Goal: Task Accomplishment & Management: Complete application form

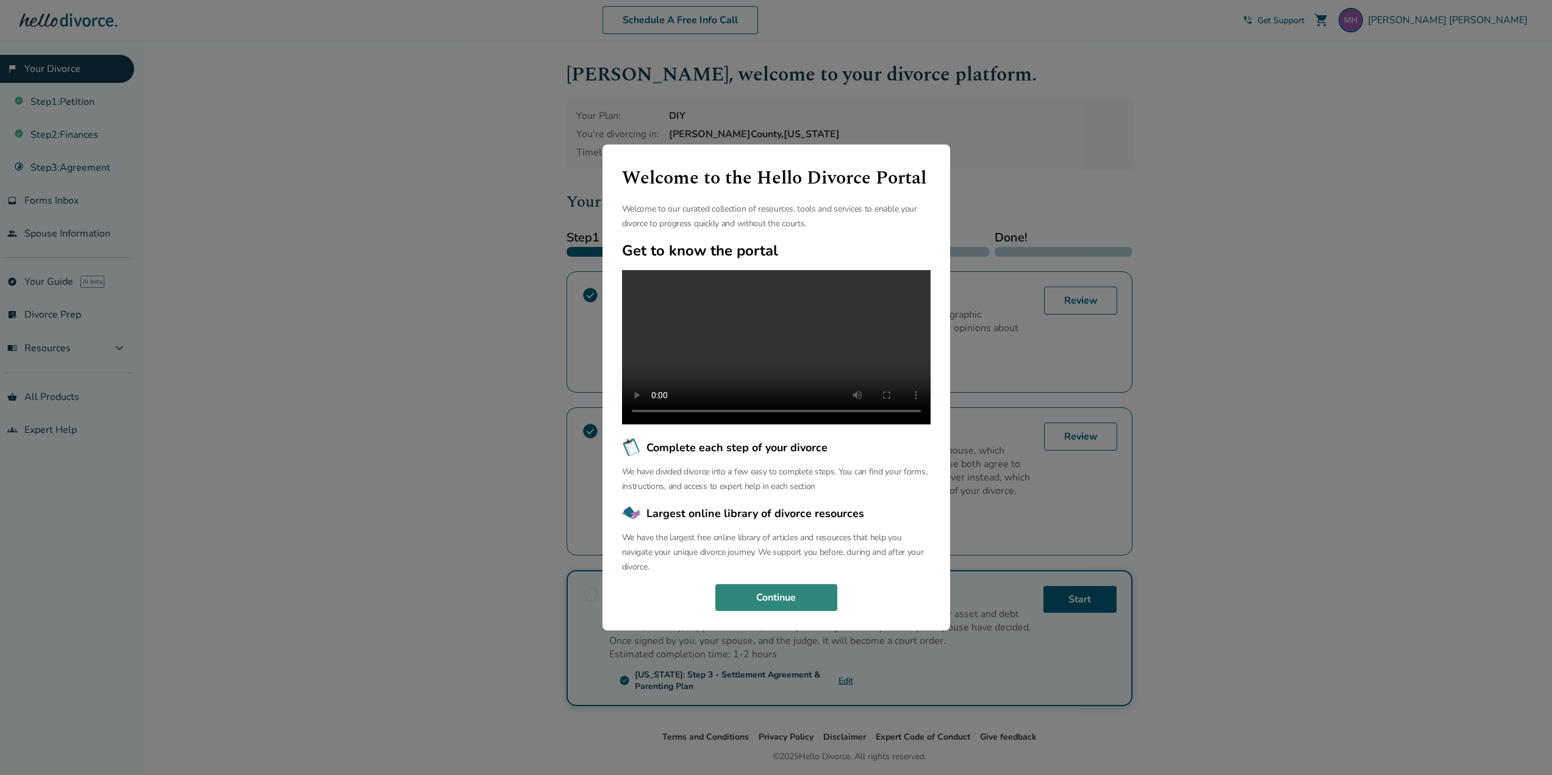
click at [793, 603] on button "Continue" at bounding box center [776, 597] width 122 height 27
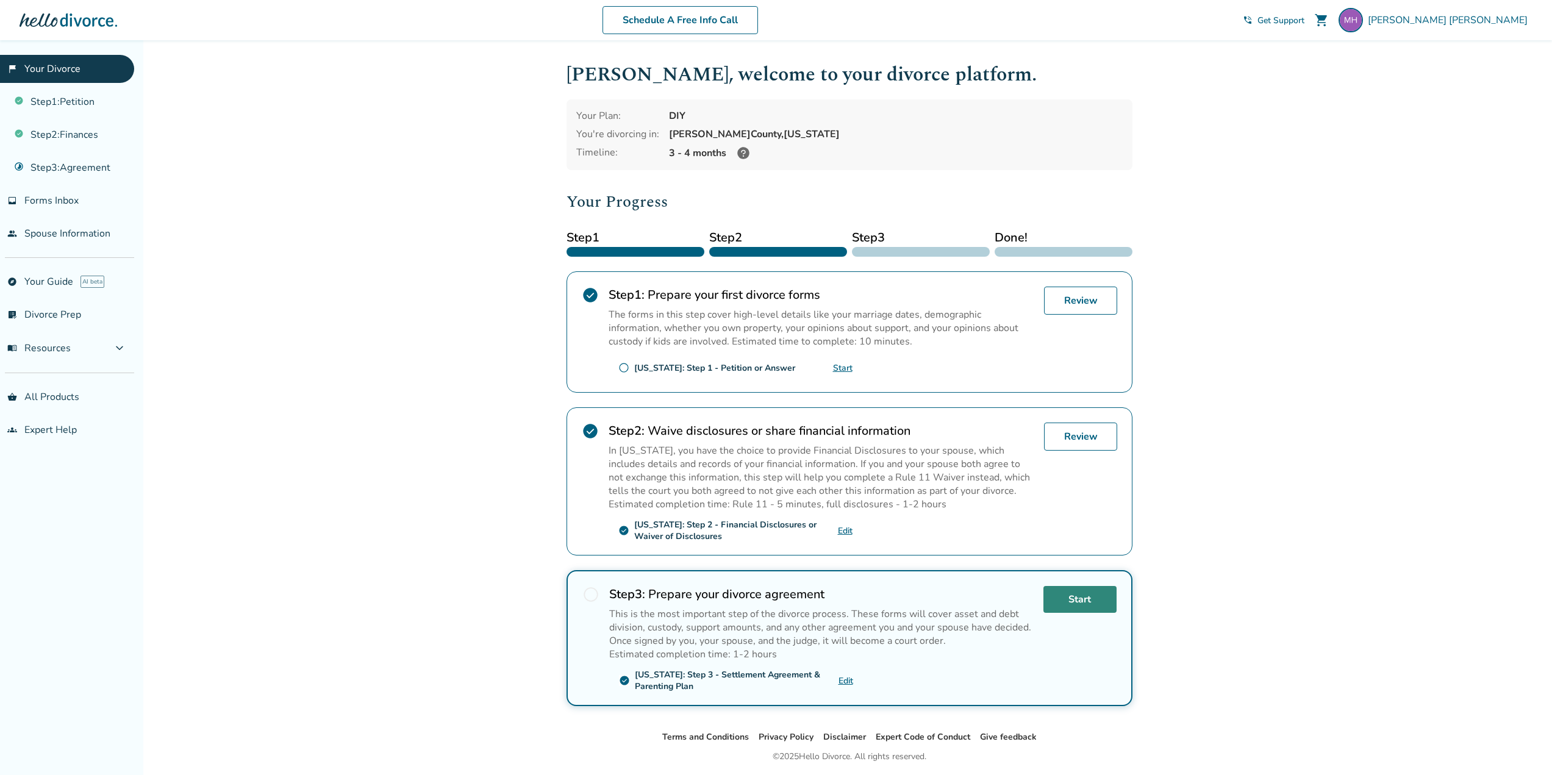
click at [1075, 601] on link "Start" at bounding box center [1079, 599] width 73 height 27
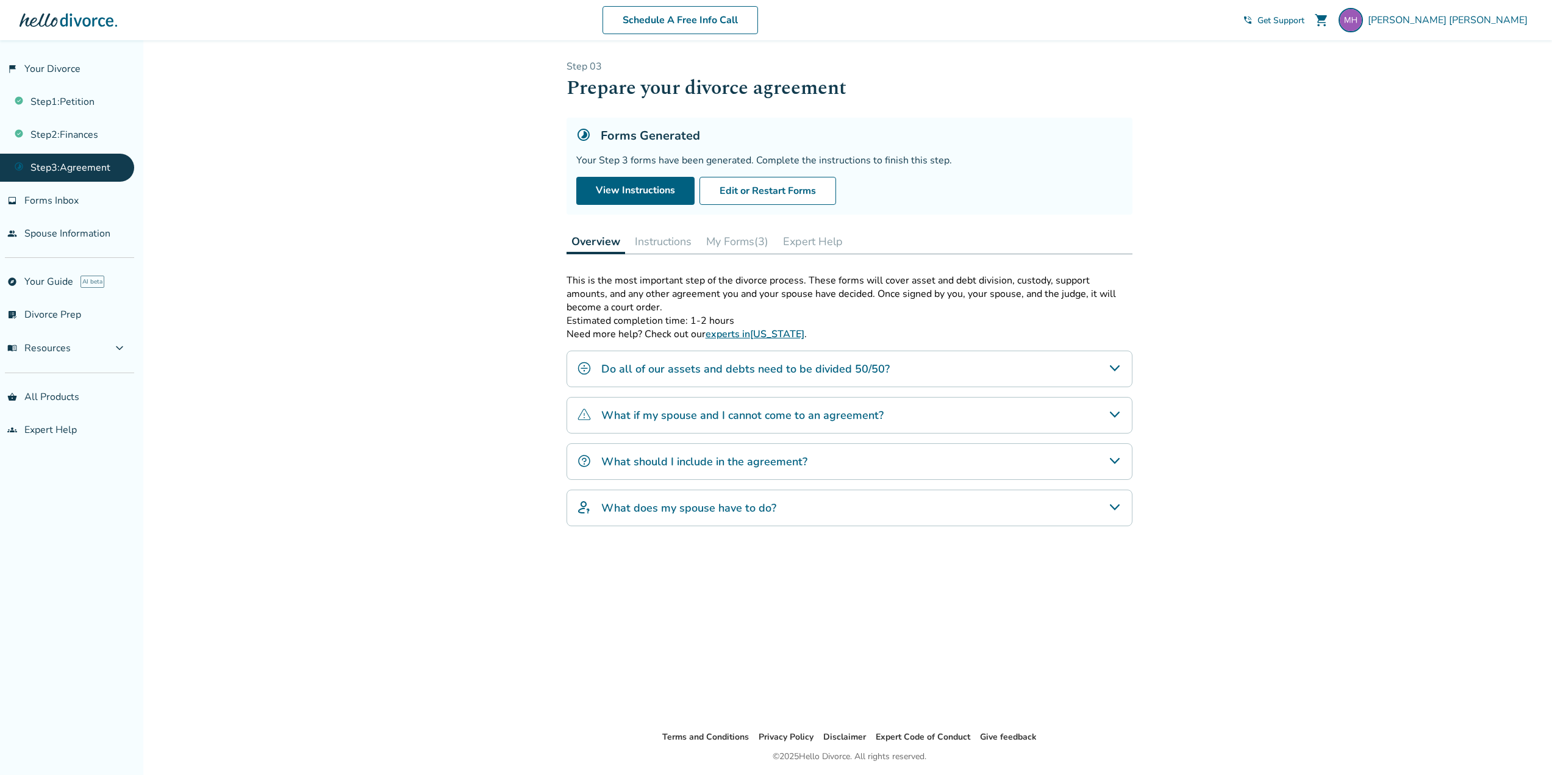
click at [1113, 372] on icon "Do all of our assets and debts need to be divided 50/50?" at bounding box center [1114, 368] width 15 height 15
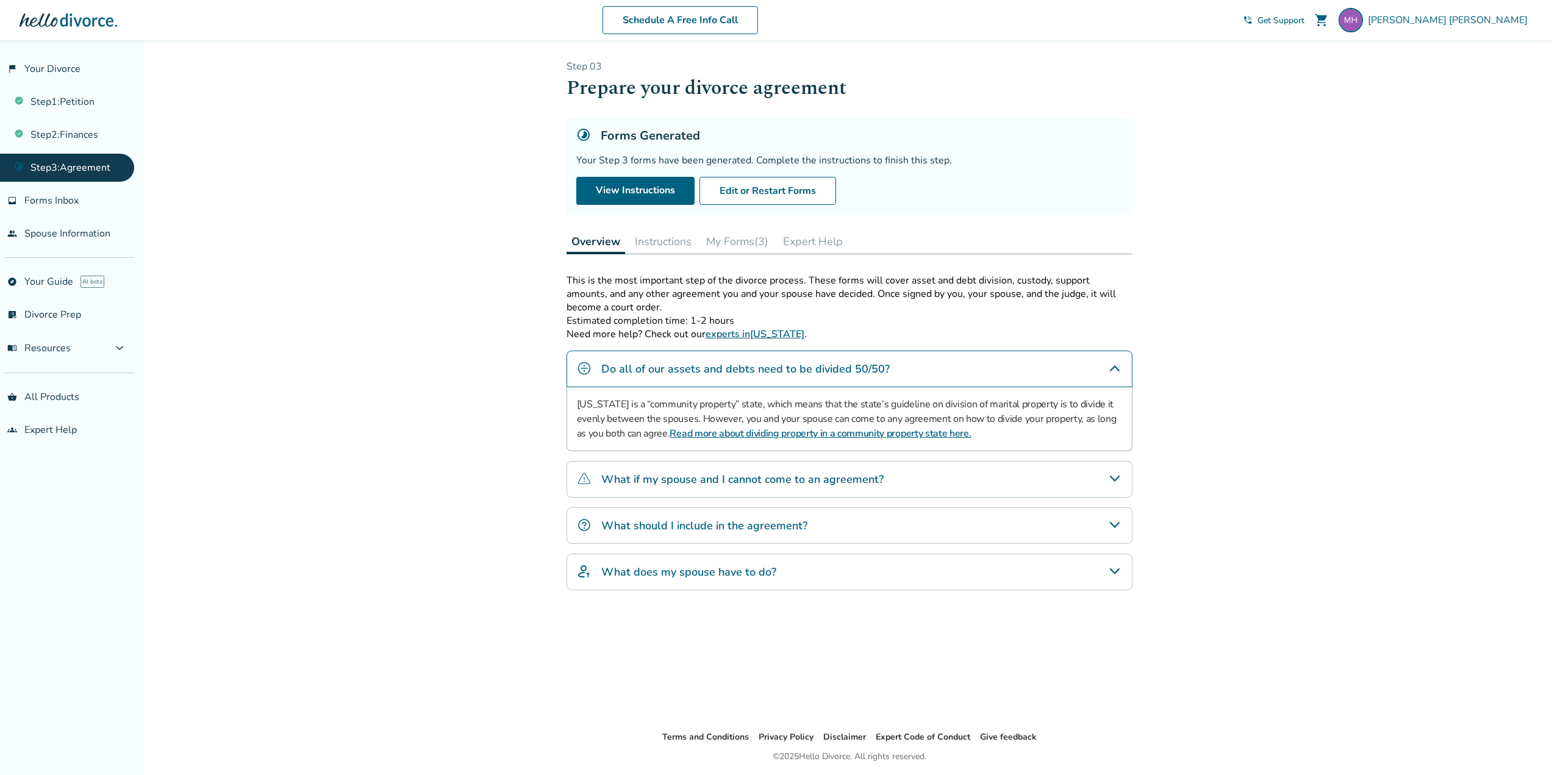
click at [791, 368] on h4 "Do all of our assets and debts need to be divided 50/50?" at bounding box center [745, 369] width 288 height 16
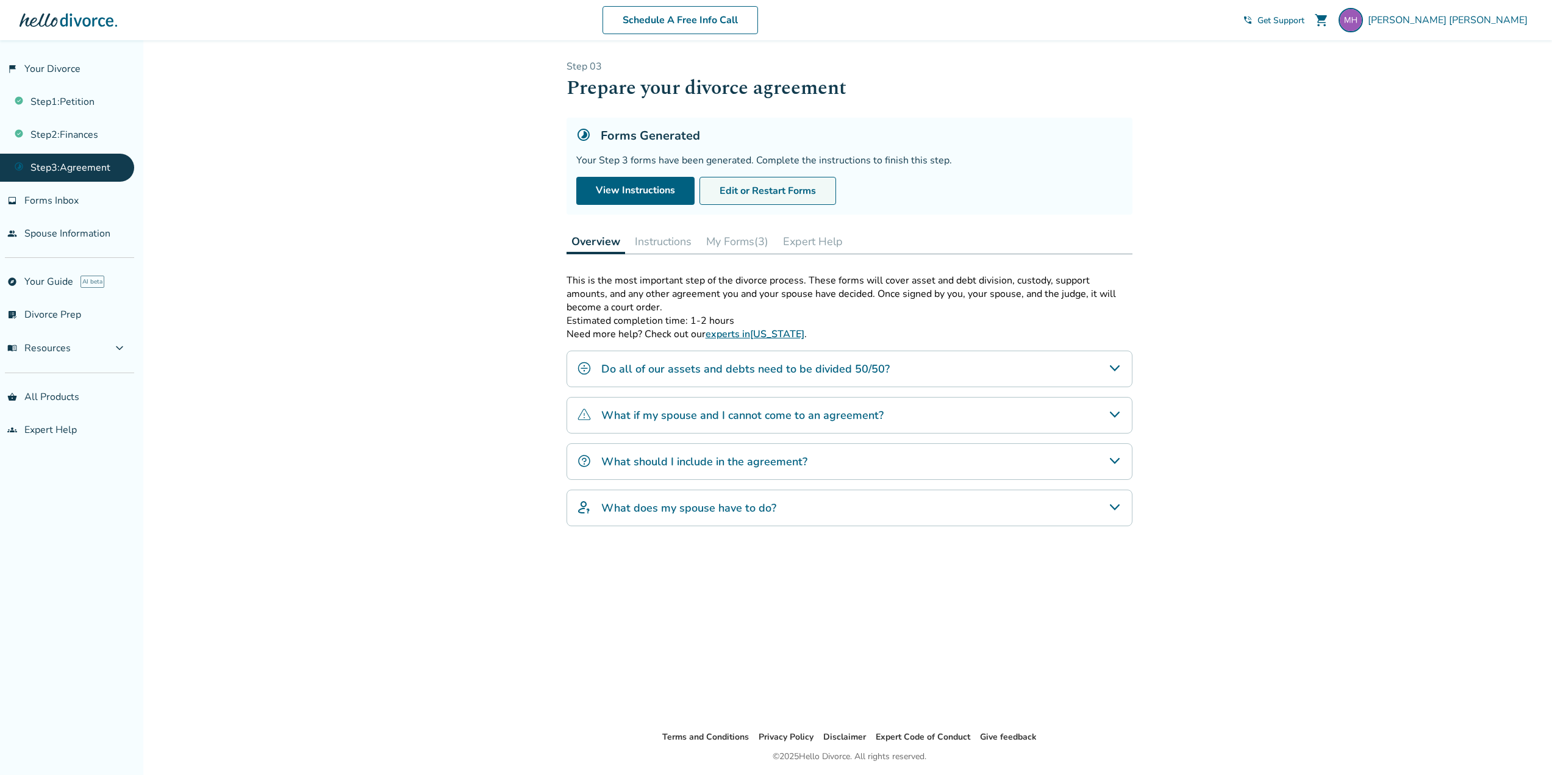
click at [742, 191] on button "Edit or Restart Forms" at bounding box center [767, 191] width 137 height 28
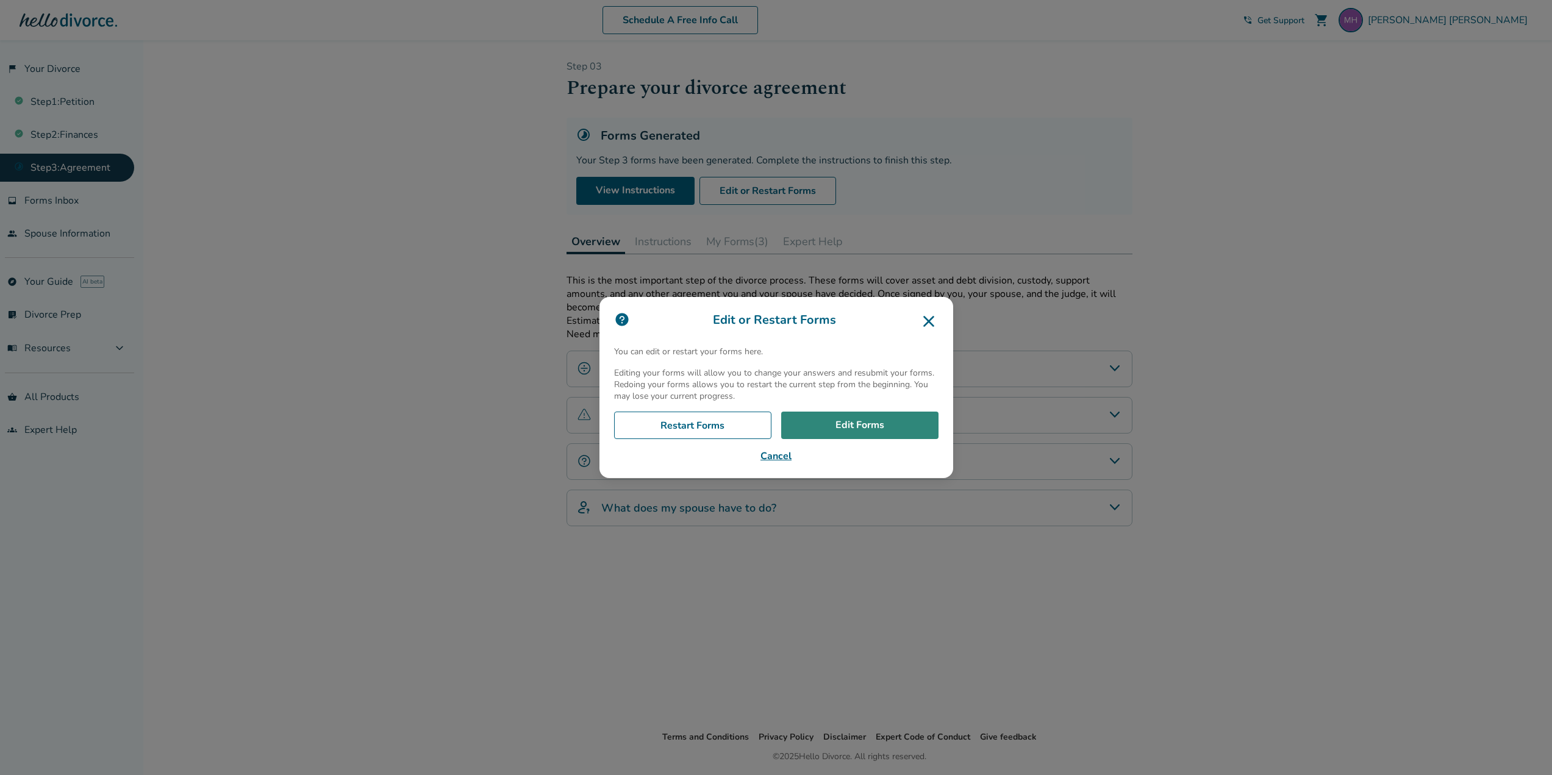
click at [824, 422] on link "Edit Forms" at bounding box center [859, 426] width 157 height 28
